Goal: Check status

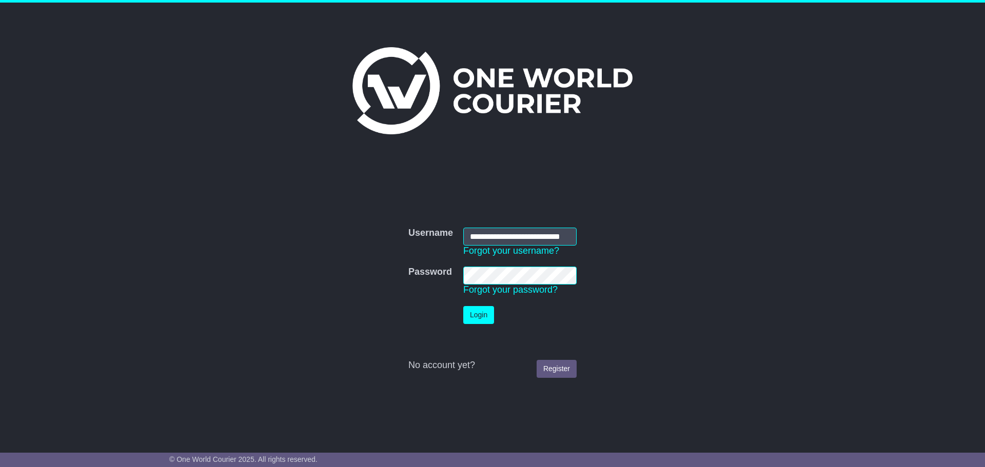
click at [488, 317] on button "Login" at bounding box center [478, 315] width 31 height 18
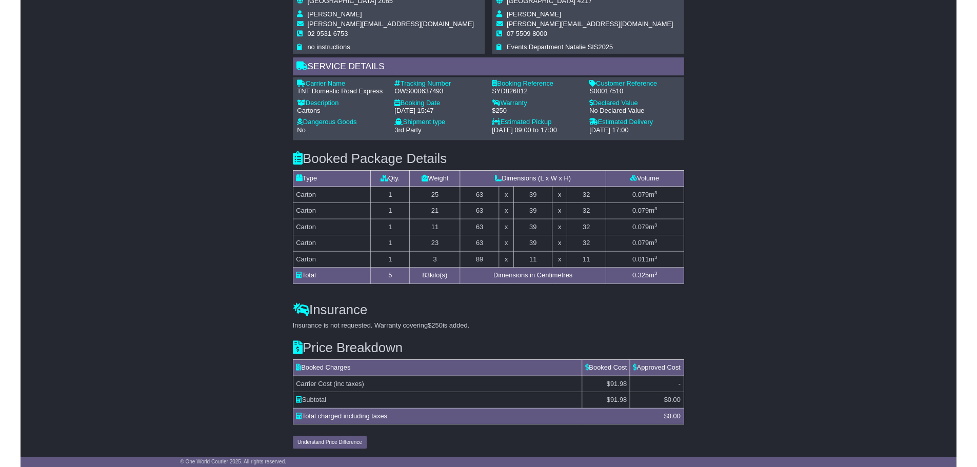
scroll to position [718, 0]
